Goal: Task Accomplishment & Management: Use online tool/utility

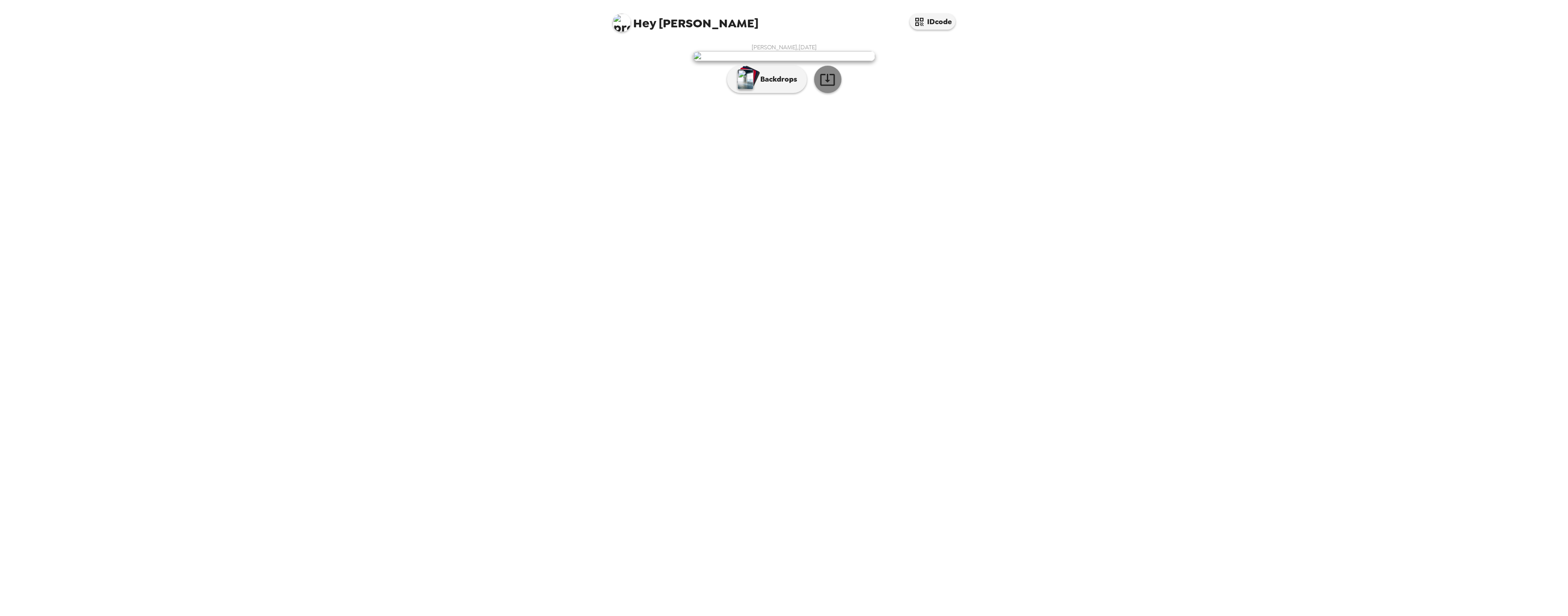
click at [823, 88] on icon "button" at bounding box center [827, 80] width 16 height 16
click at [765, 93] on button "Backdrops" at bounding box center [766, 79] width 80 height 27
